Goal: Task Accomplishment & Management: Use online tool/utility

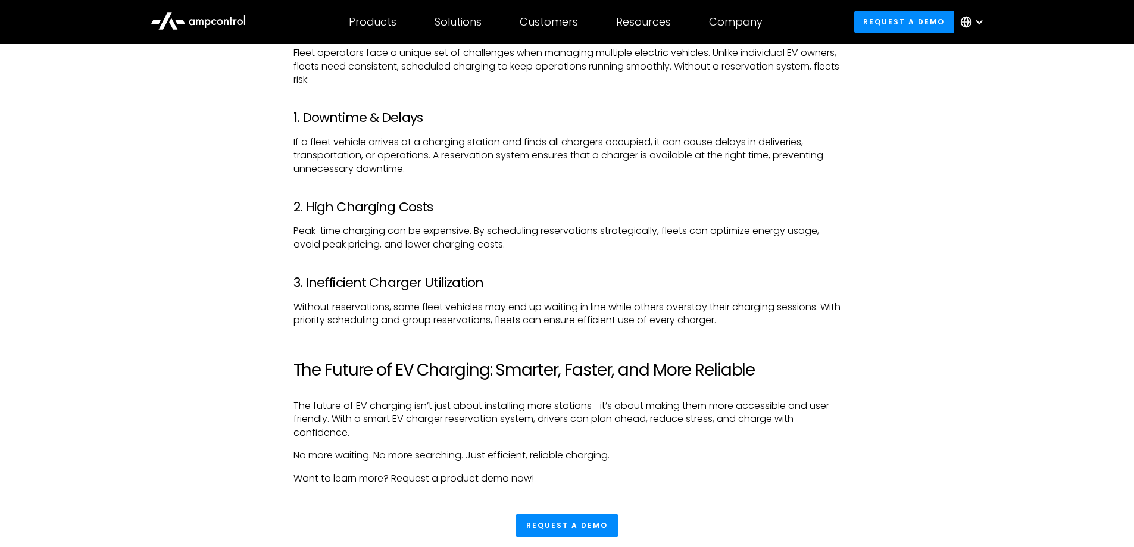
scroll to position [2189, 0]
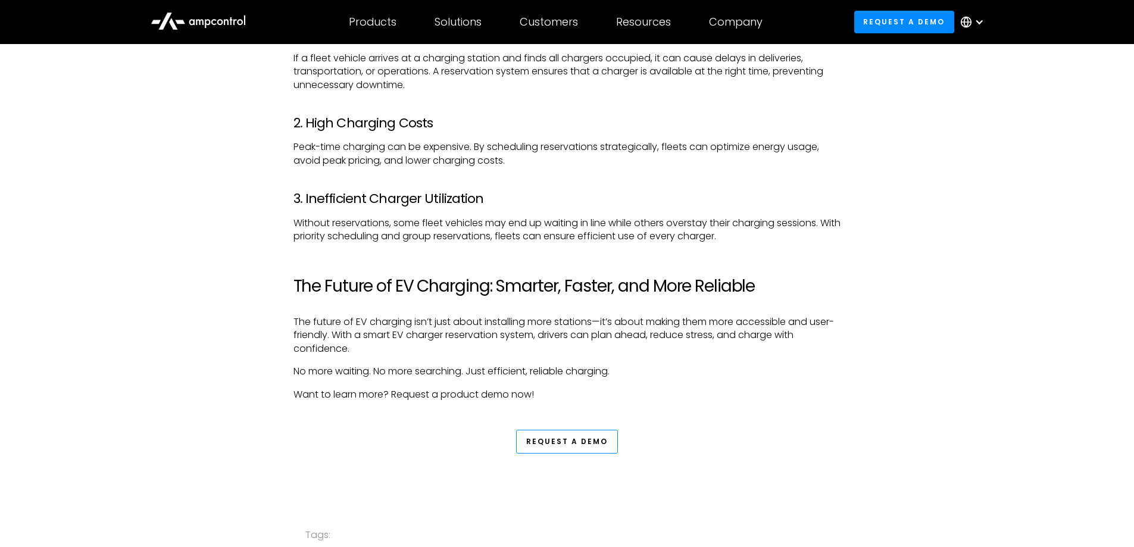
click at [525, 434] on link "Request a Demo" at bounding box center [567, 442] width 102 height 24
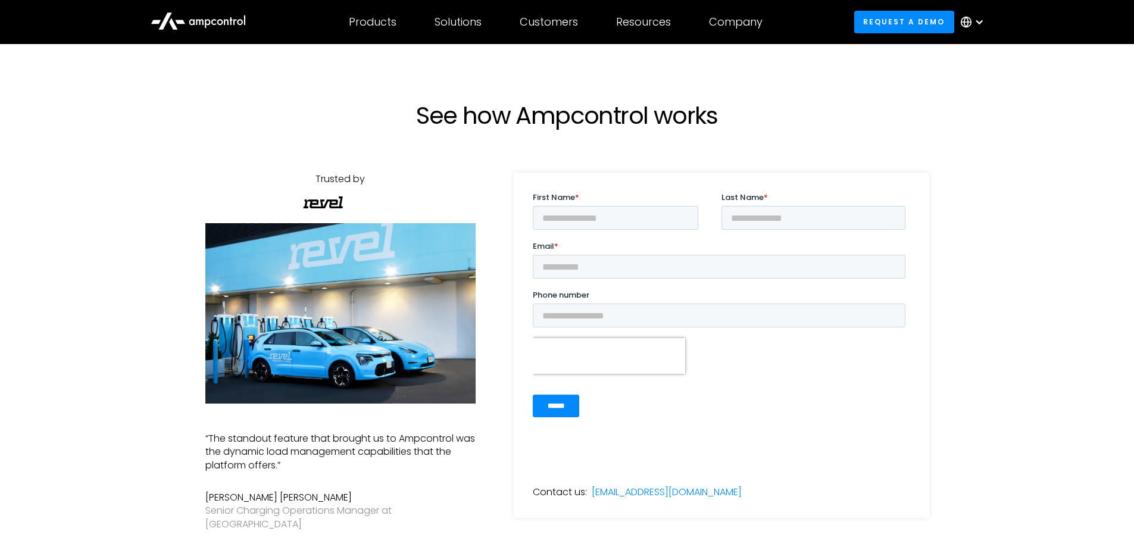
click at [331, 1] on div "Products Products Energy Management Load management, cost optimization, oversub…" at bounding box center [567, 22] width 857 height 42
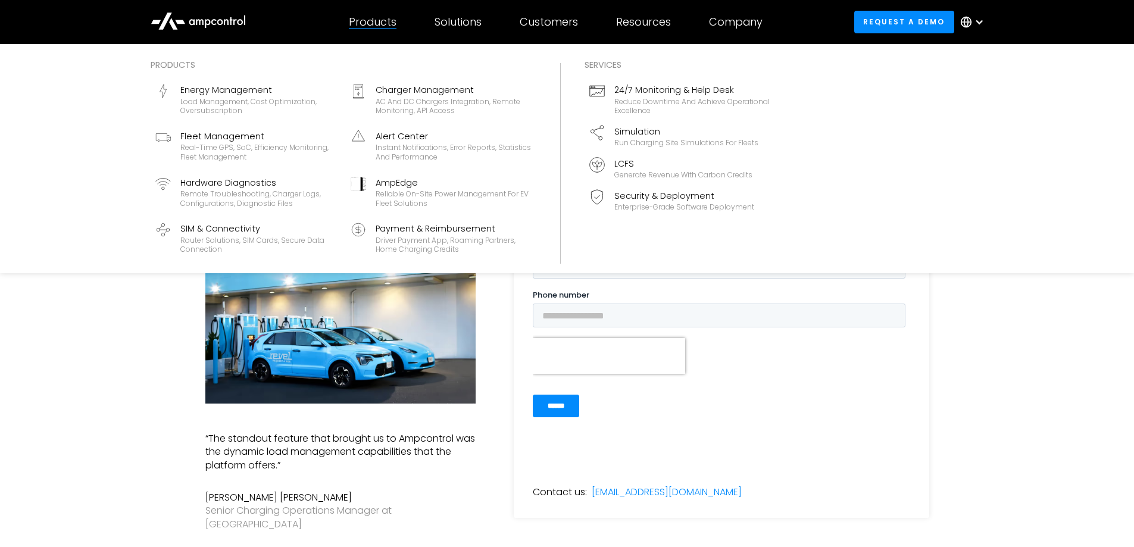
click at [371, 27] on div "Products" at bounding box center [373, 21] width 48 height 13
click at [375, 21] on div "Products" at bounding box center [373, 21] width 48 height 13
